Goal: Task Accomplishment & Management: Manage account settings

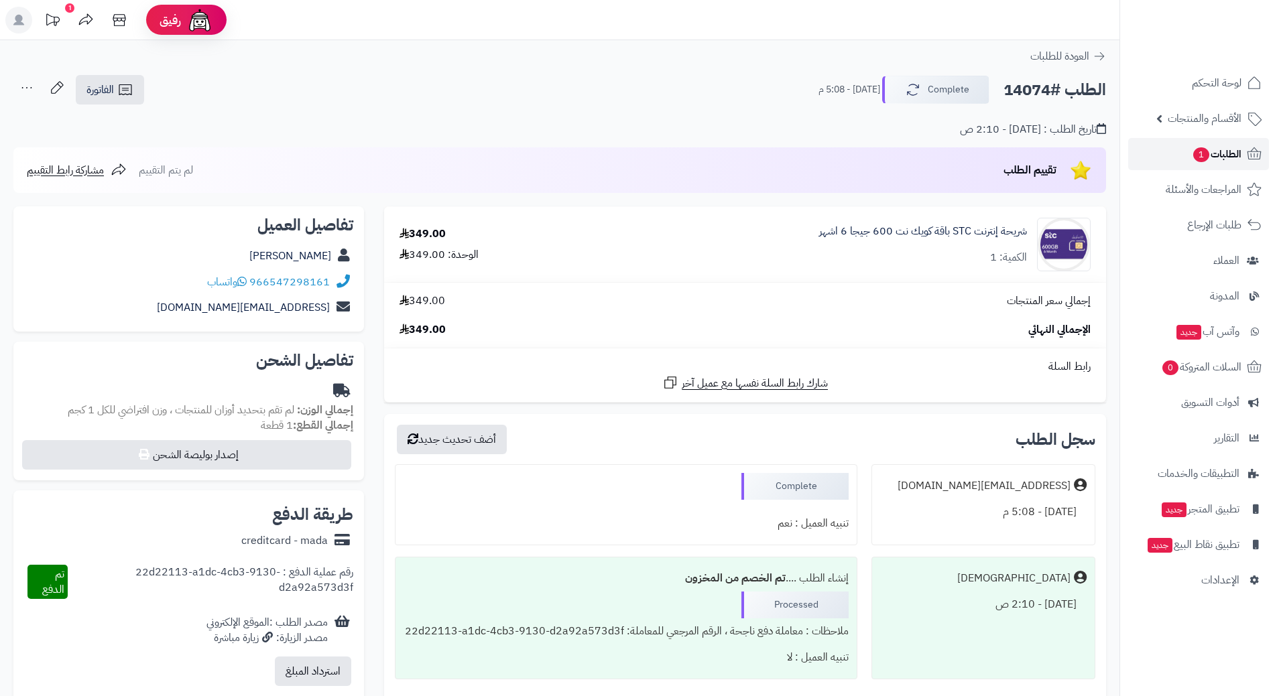
click at [1225, 147] on span "الطلبات 1" at bounding box center [1217, 154] width 50 height 19
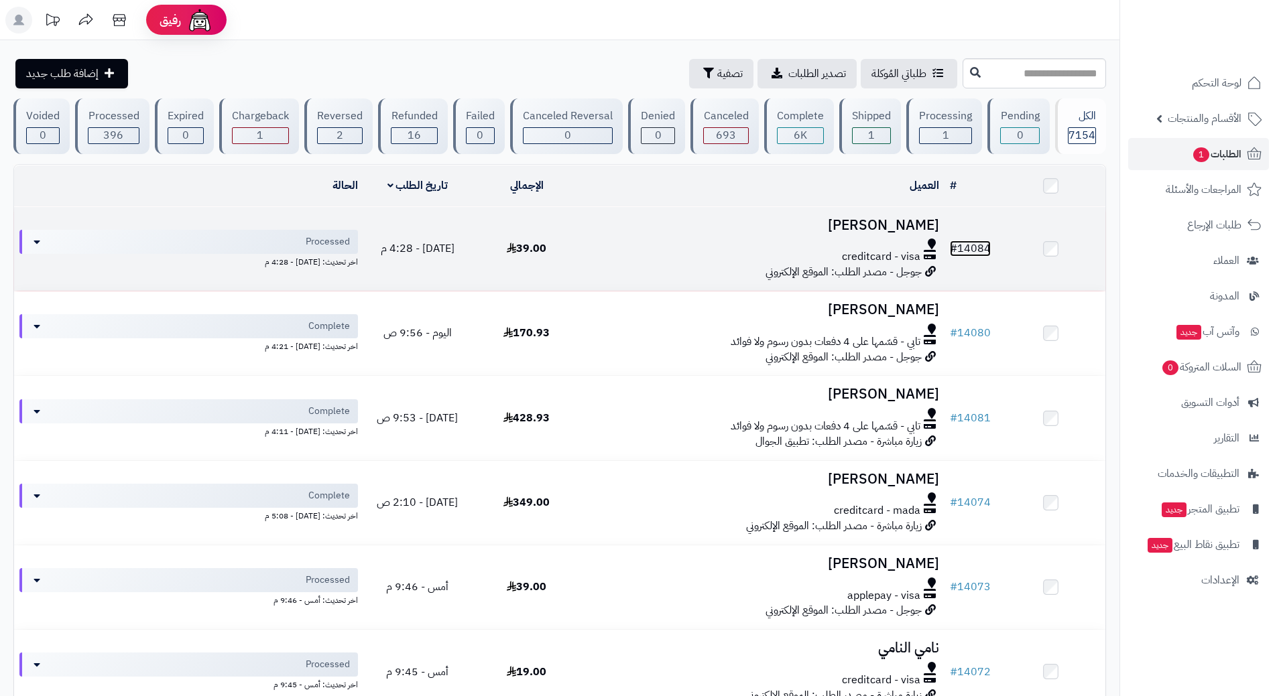
click at [979, 249] on link "# 14084" at bounding box center [970, 249] width 41 height 16
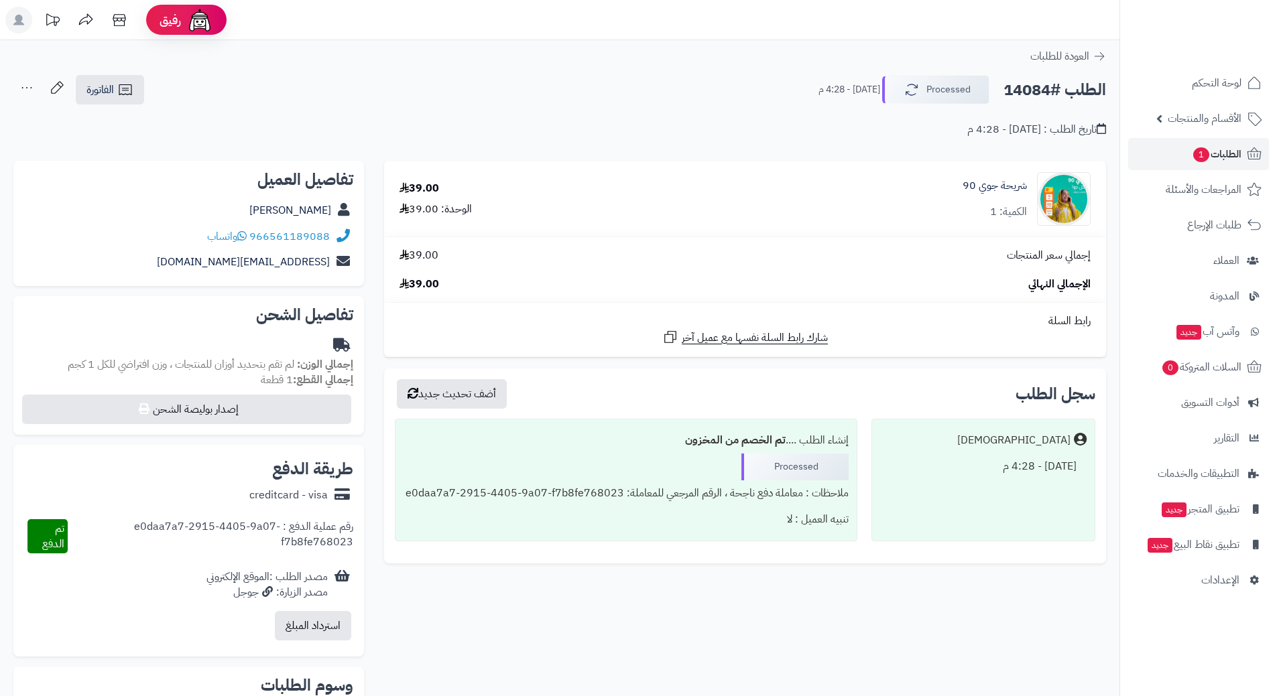
click at [1054, 90] on h2 "الطلب #14084" at bounding box center [1054, 89] width 103 height 27
copy div "الطلب #14084 Processed"
click at [312, 232] on link "966561189088" at bounding box center [289, 237] width 80 height 16
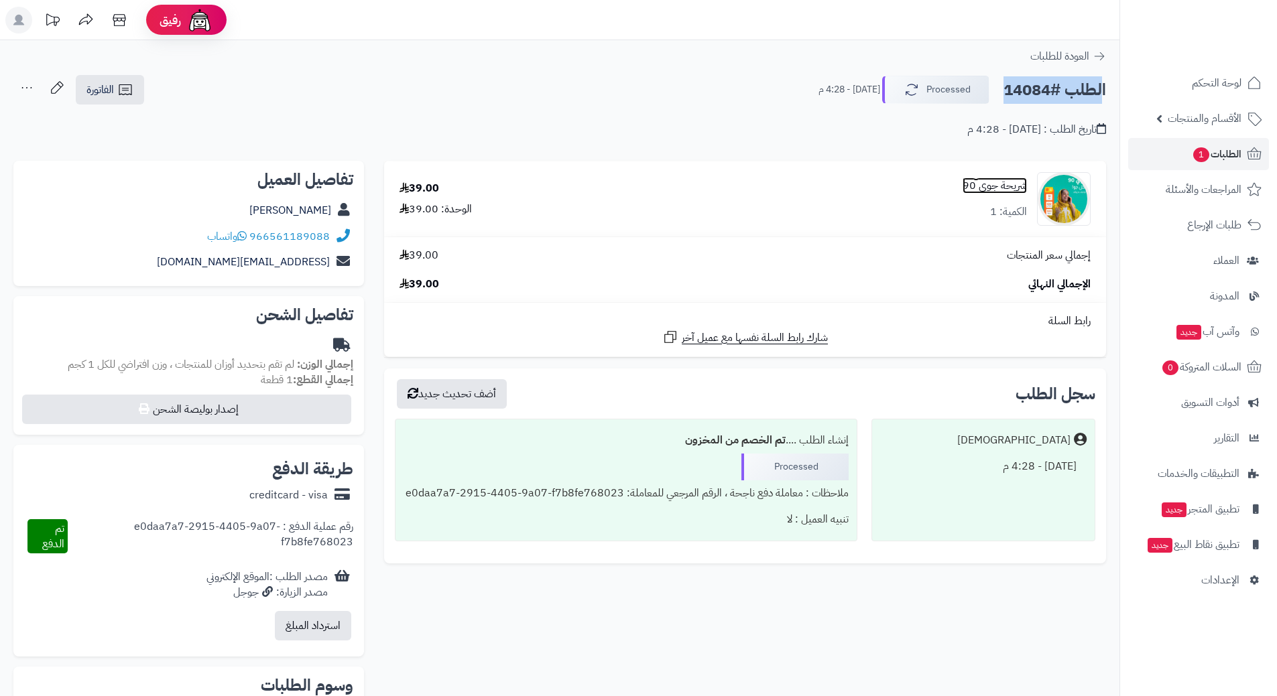
click at [992, 178] on link "شريحة جوي 90" at bounding box center [995, 185] width 64 height 15
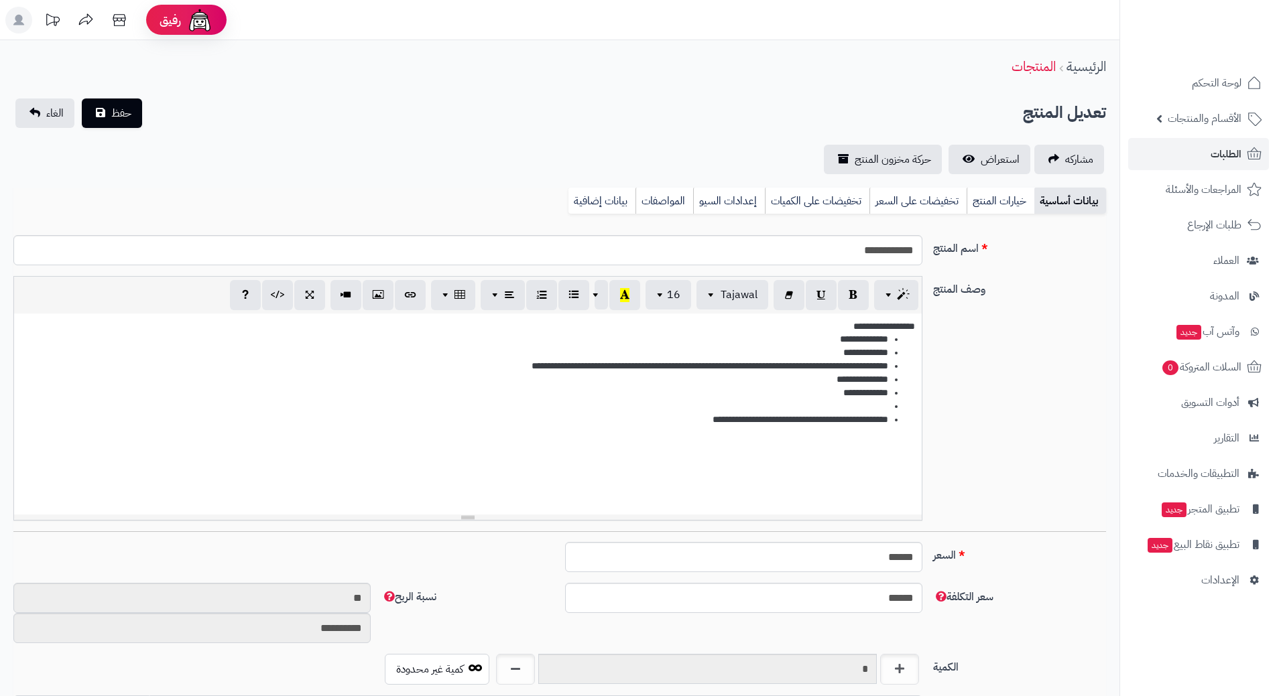
scroll to position [1200, 0]
drag, startPoint x: 0, startPoint y: 0, endPoint x: 879, endPoint y: 255, distance: 914.9
click at [879, 255] on input "**********" at bounding box center [467, 250] width 909 height 30
click at [879, 254] on input "**********" at bounding box center [467, 250] width 909 height 30
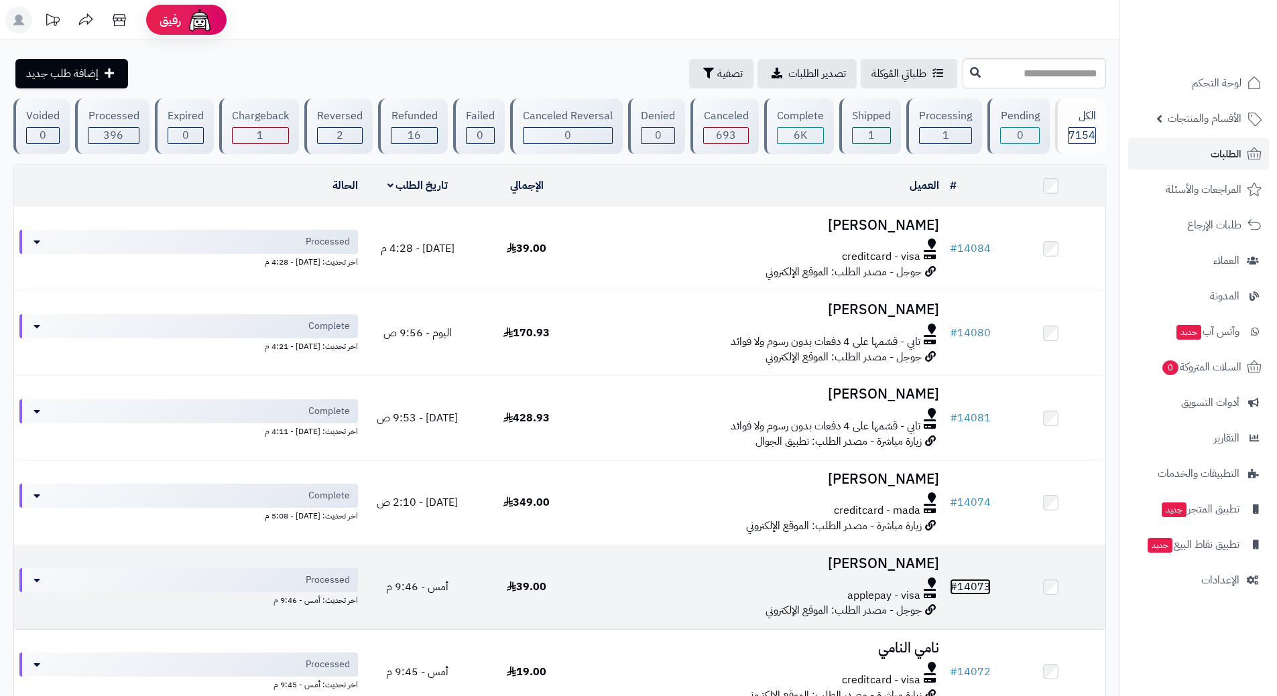
click at [970, 582] on link "# 14073" at bounding box center [970, 587] width 41 height 16
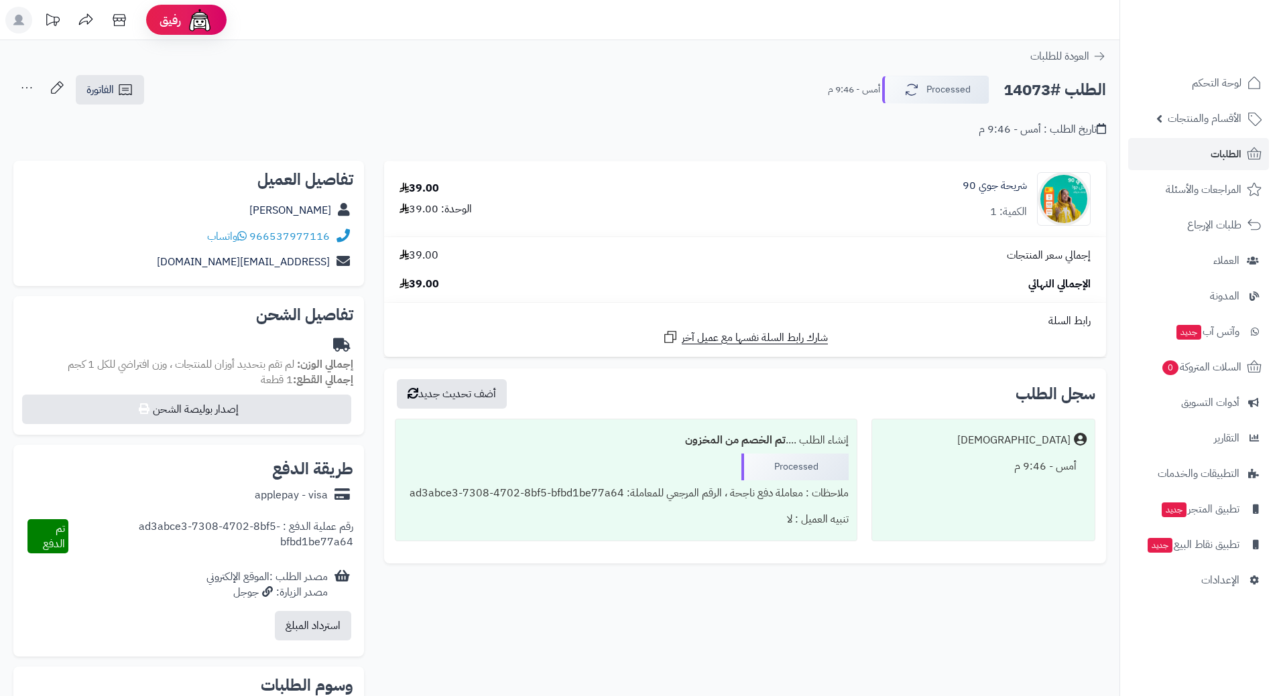
click at [1040, 88] on h2 "الطلب #14073" at bounding box center [1054, 89] width 103 height 27
copy div "الطلب #14073 Processed"
click at [294, 233] on link "966537977116" at bounding box center [289, 237] width 80 height 16
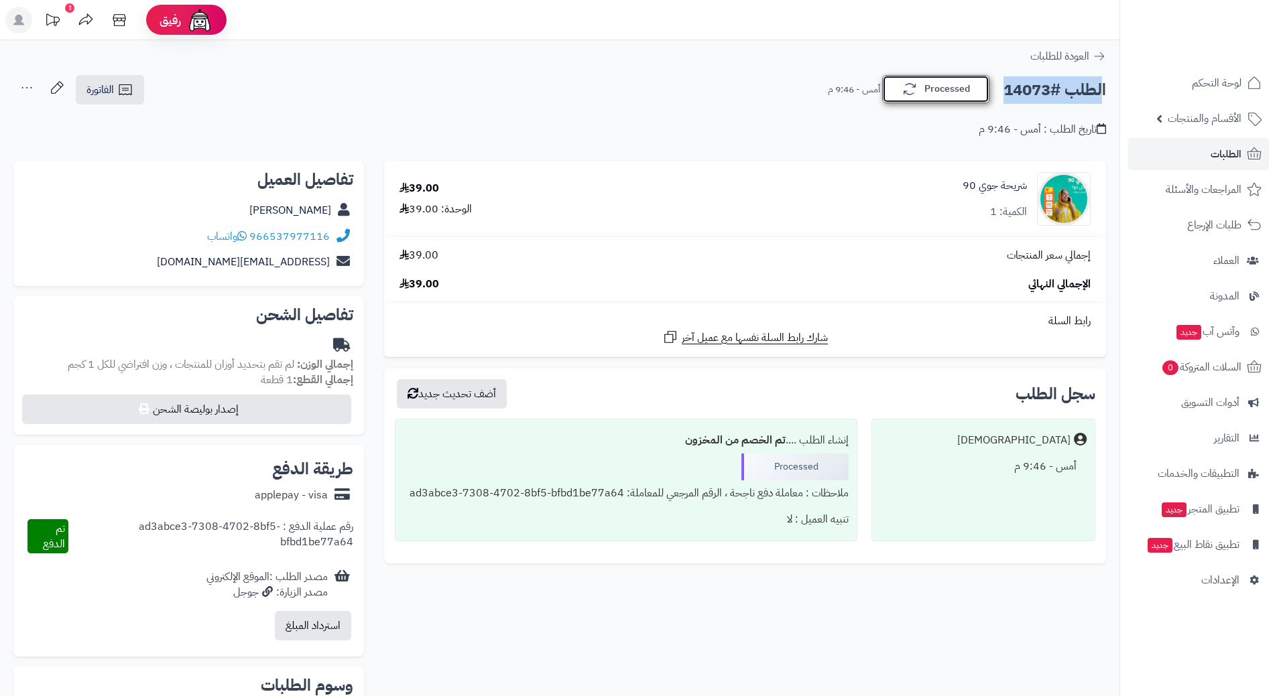
click at [930, 92] on button "Processed" at bounding box center [935, 89] width 107 height 28
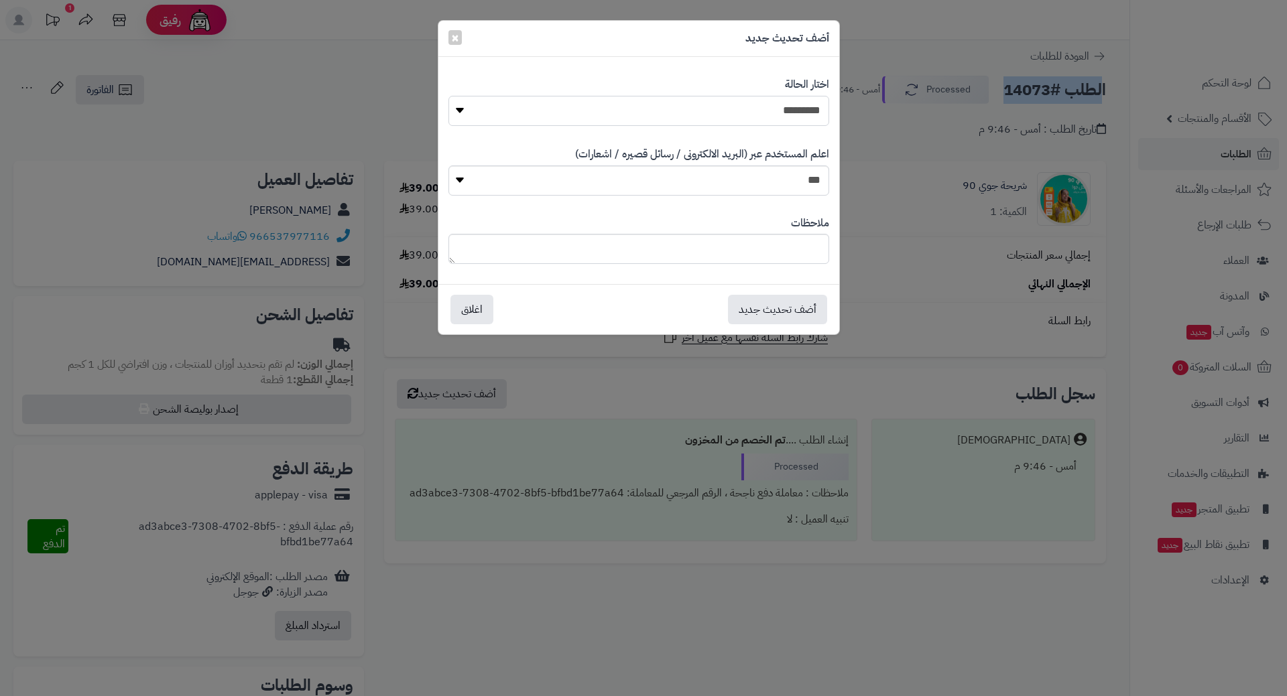
click at [789, 103] on select "**********" at bounding box center [638, 111] width 381 height 30
select select "*"
click at [448, 96] on select "**********" at bounding box center [638, 111] width 381 height 30
click at [784, 307] on button "أضف تحديث جديد" at bounding box center [777, 308] width 99 height 29
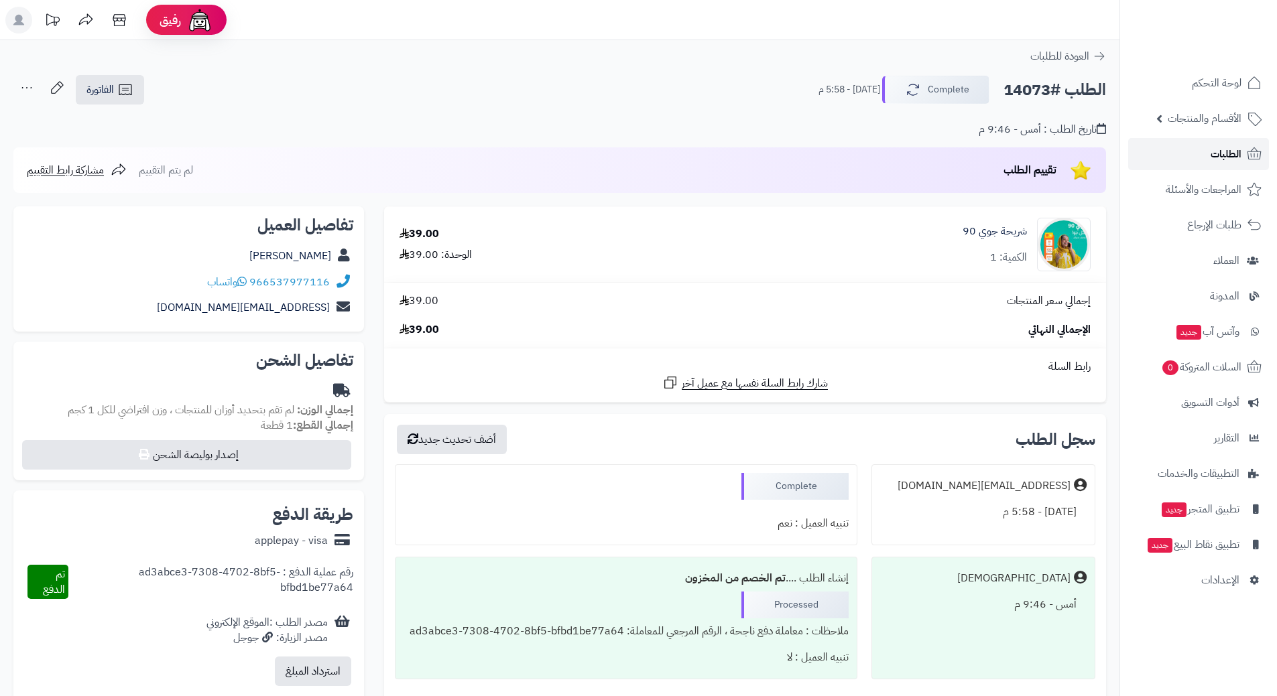
click at [1216, 158] on span "الطلبات" at bounding box center [1226, 154] width 31 height 19
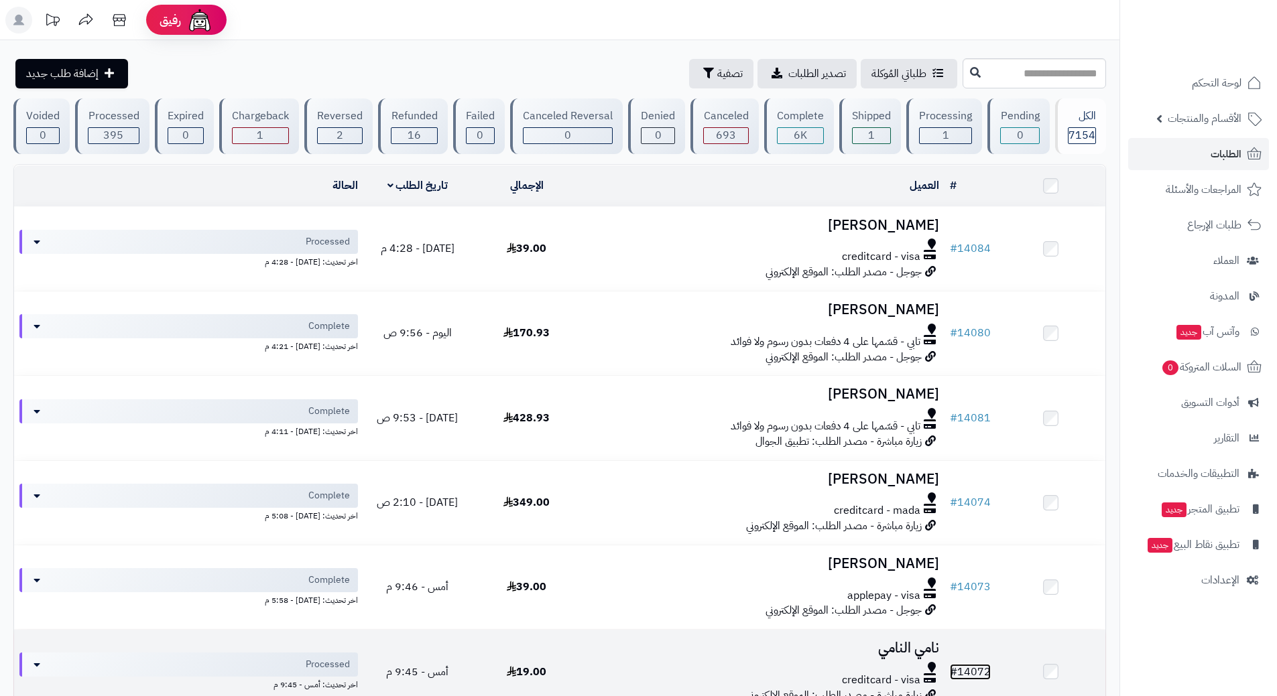
click at [986, 665] on link "# 14072" at bounding box center [970, 672] width 41 height 16
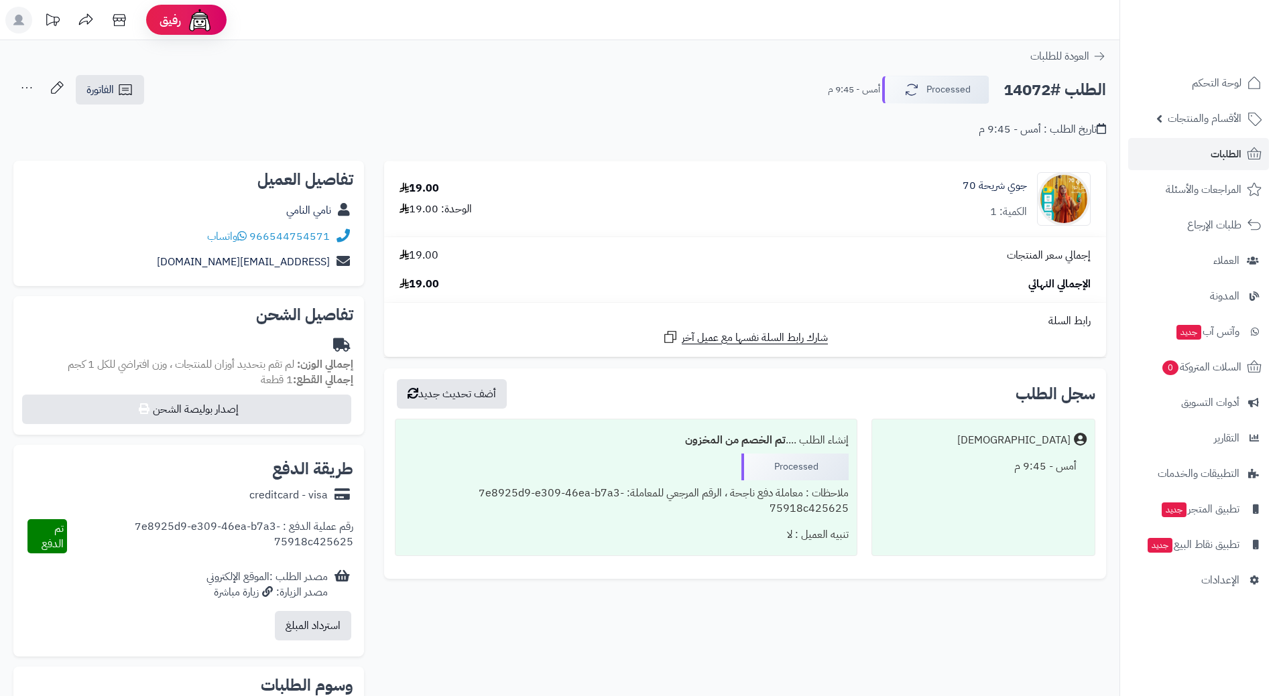
click at [1052, 93] on h2 "الطلب #14072" at bounding box center [1054, 89] width 103 height 27
copy div "الطلب #14072 Processed"
click at [316, 235] on link "966544754571" at bounding box center [289, 237] width 80 height 16
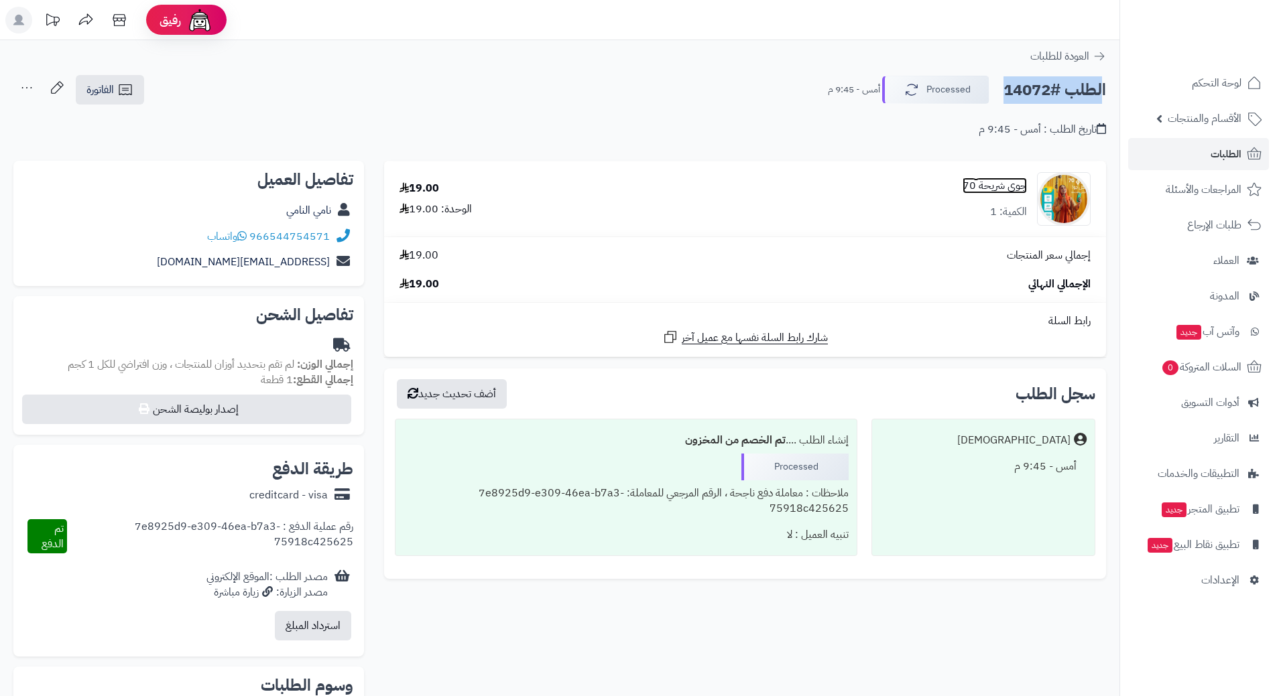
click at [1005, 184] on link "جوي شريحة 70" at bounding box center [995, 185] width 64 height 15
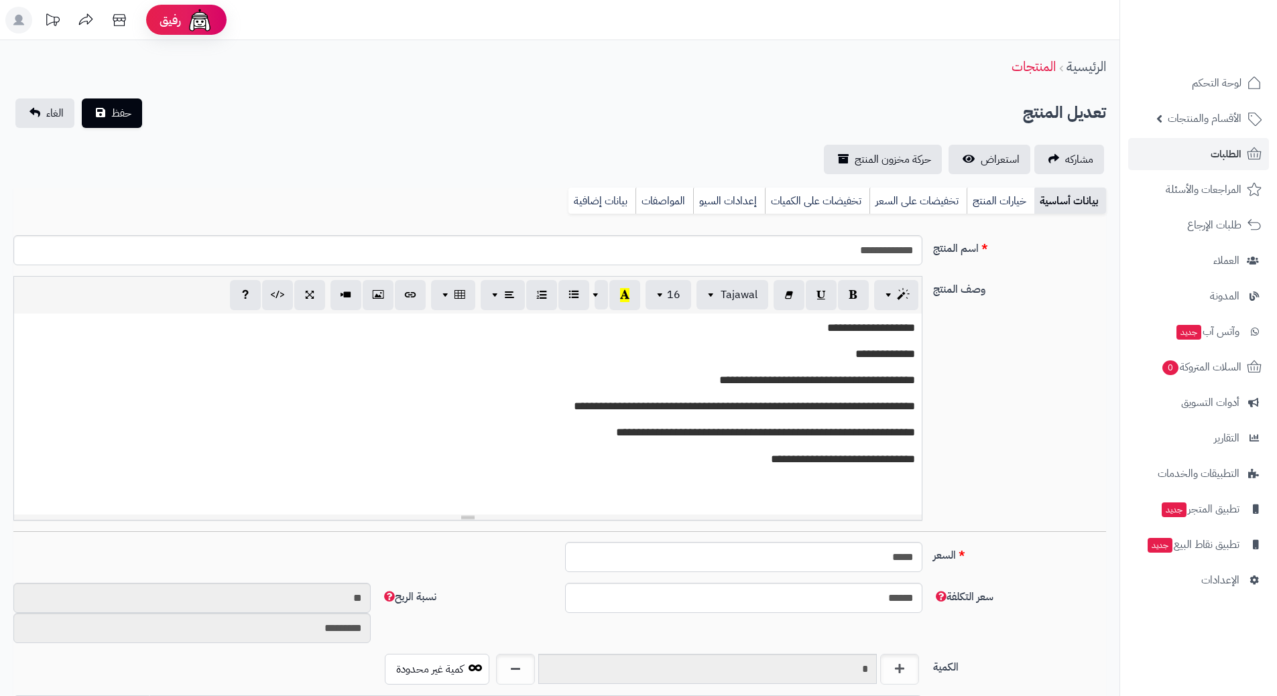
scroll to position [1166, 0]
click at [865, 251] on input "**********" at bounding box center [467, 250] width 909 height 30
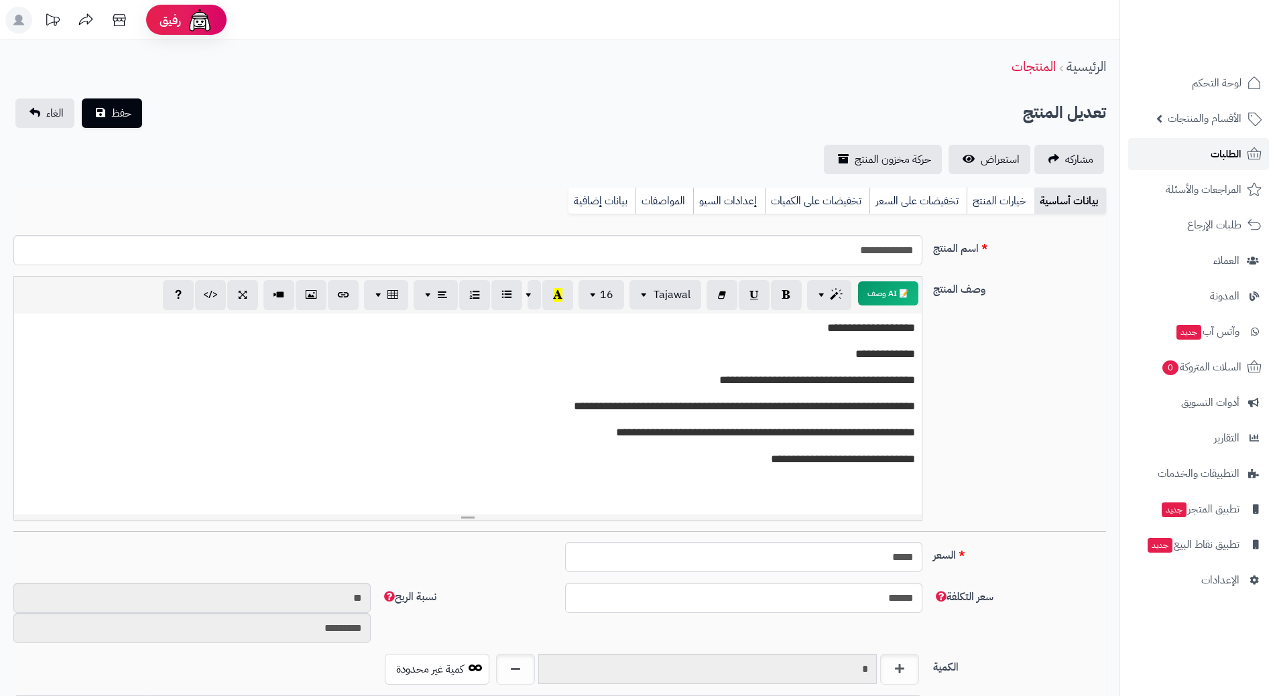
click at [1223, 156] on span "الطلبات" at bounding box center [1226, 154] width 31 height 19
